Goal: Information Seeking & Learning: Learn about a topic

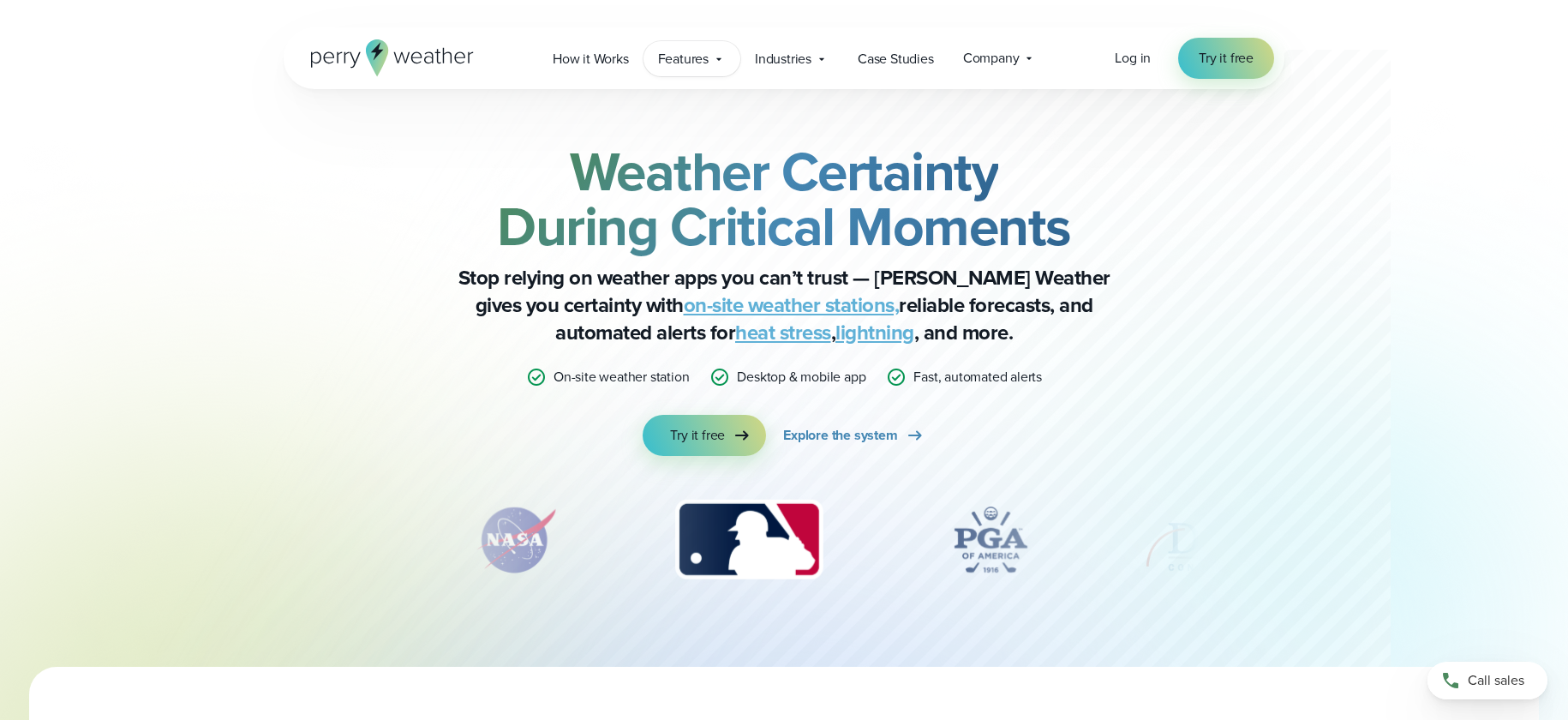
click at [703, 60] on span "Features" at bounding box center [683, 60] width 50 height 21
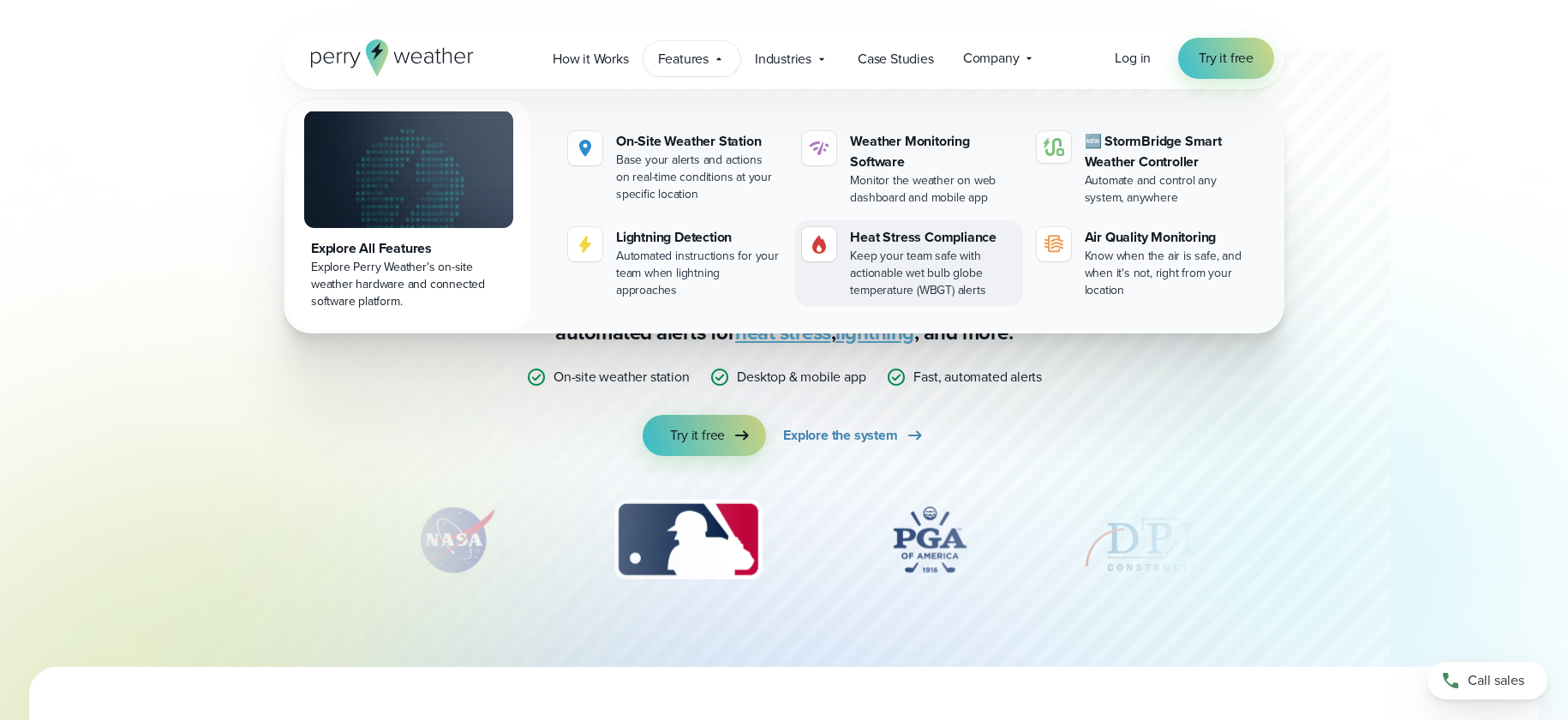
click at [867, 248] on div "Keep your team safe with actionable wet bulb globe temperature (WBGT) alerts" at bounding box center [933, 274] width 166 height 51
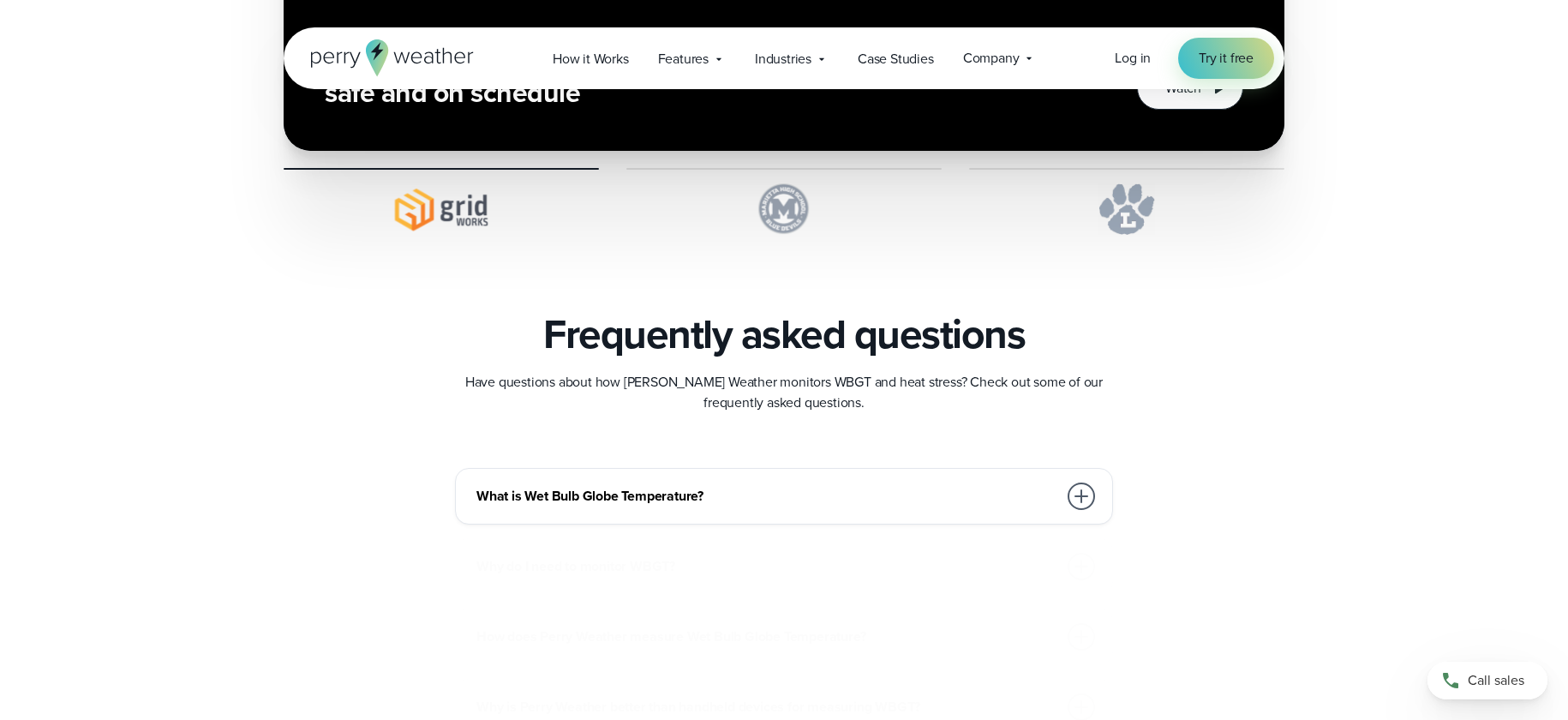
scroll to position [4629, 0]
